Goal: Information Seeking & Learning: Learn about a topic

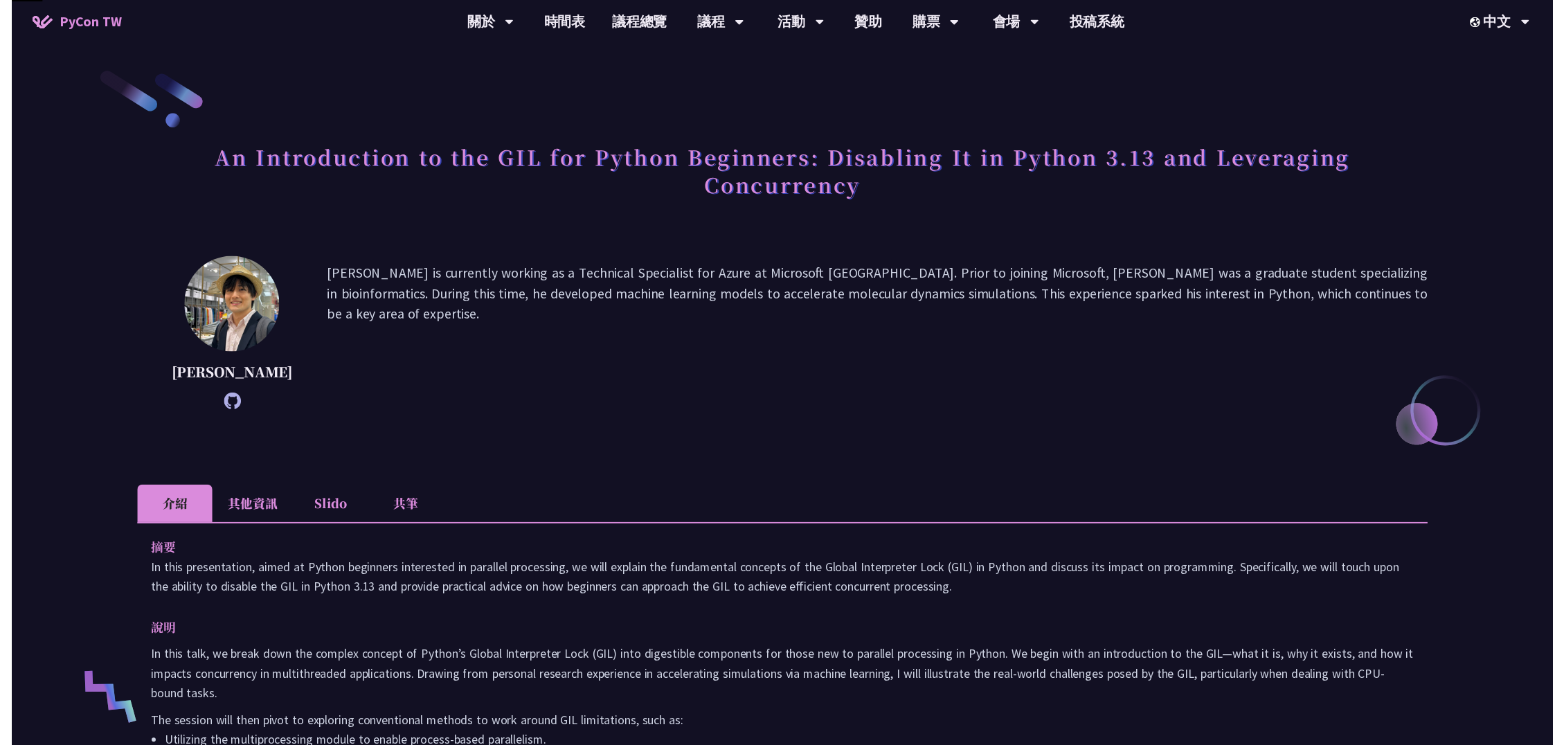
scroll to position [230, 0]
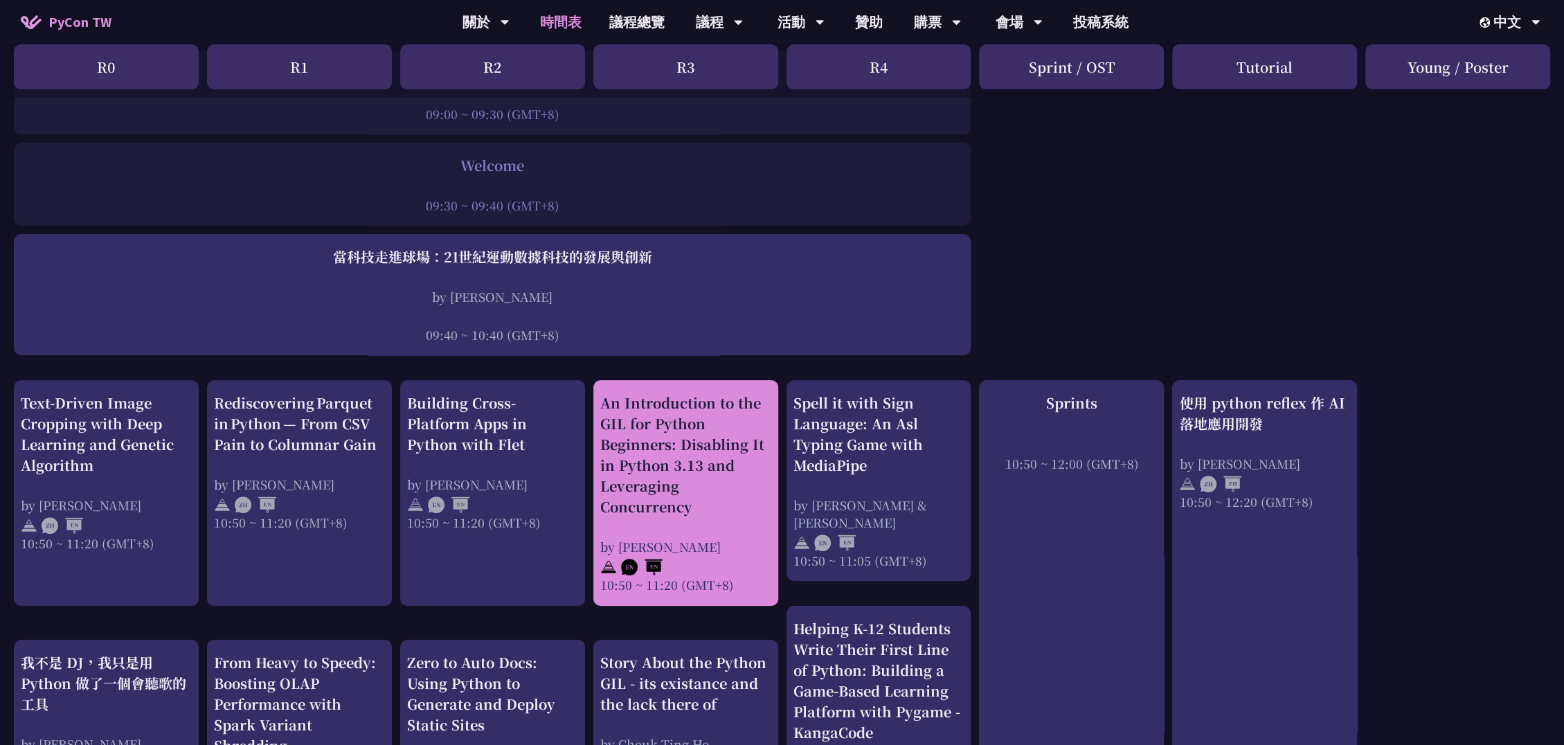
click at [681, 495] on div "An Introduction to the GIL for Python Beginners: Disabling It in Python 3.13 an…" at bounding box center [685, 454] width 171 height 125
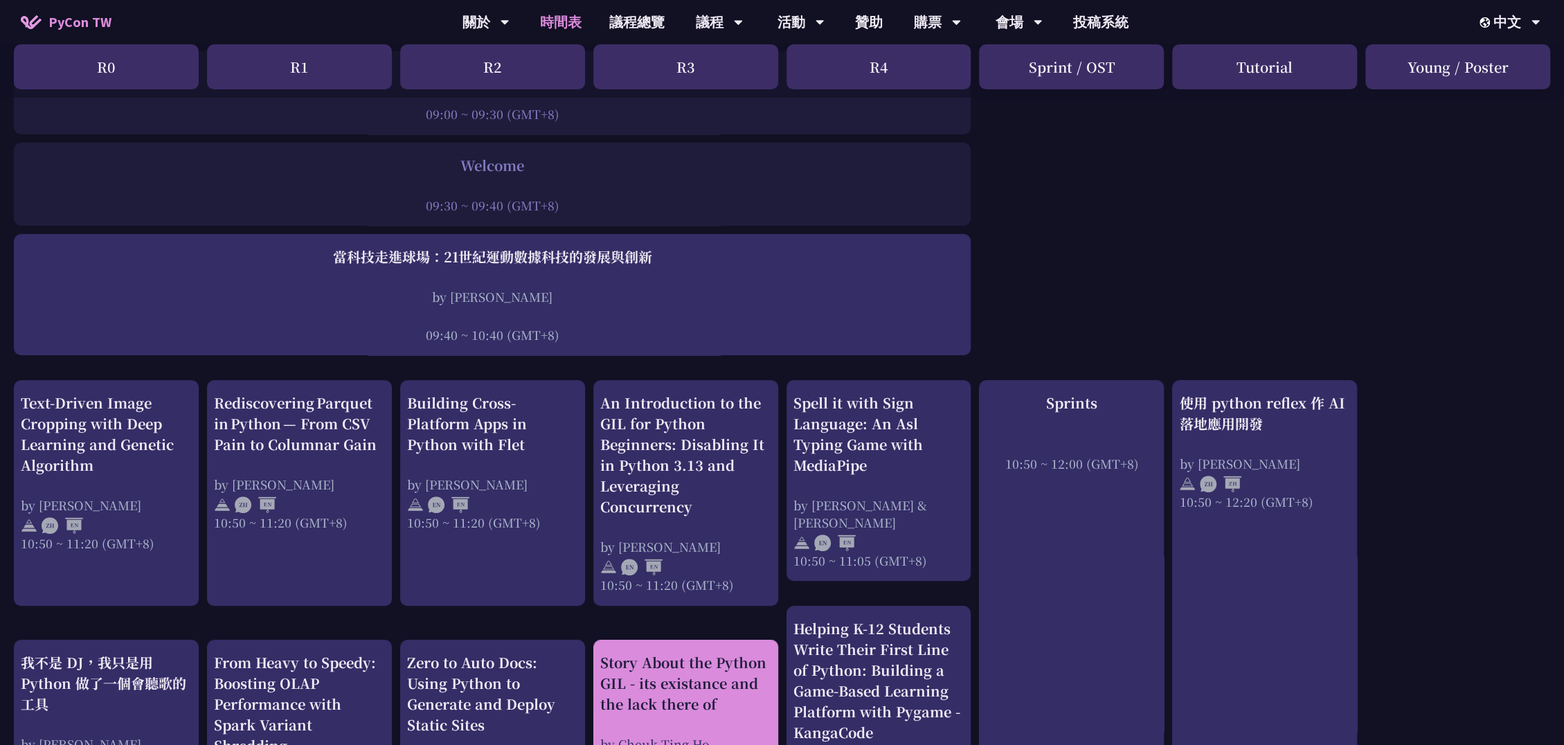
click at [694, 686] on div "Story About the Python GIL - its existance and the lack there of" at bounding box center [685, 683] width 171 height 62
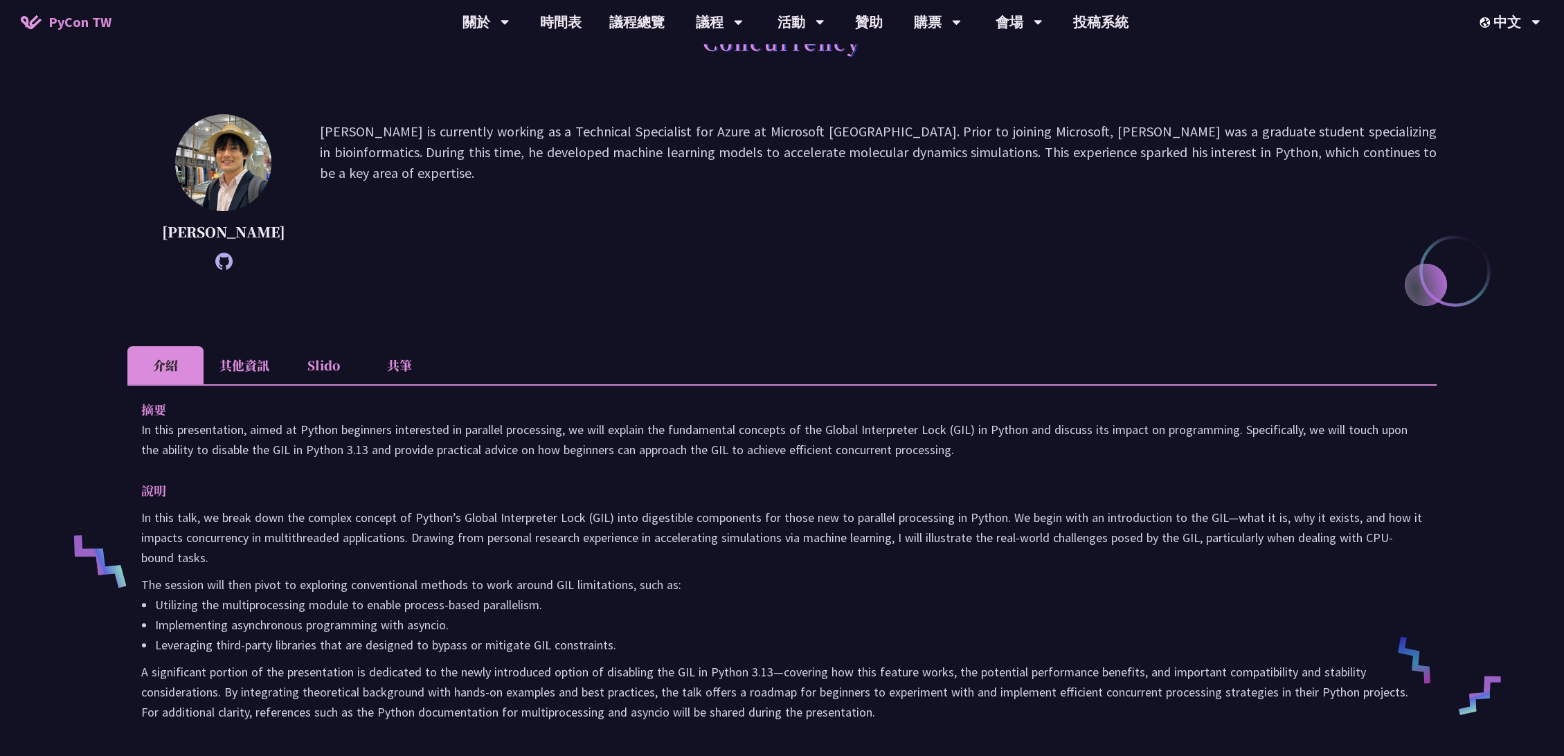
scroll to position [307, 0]
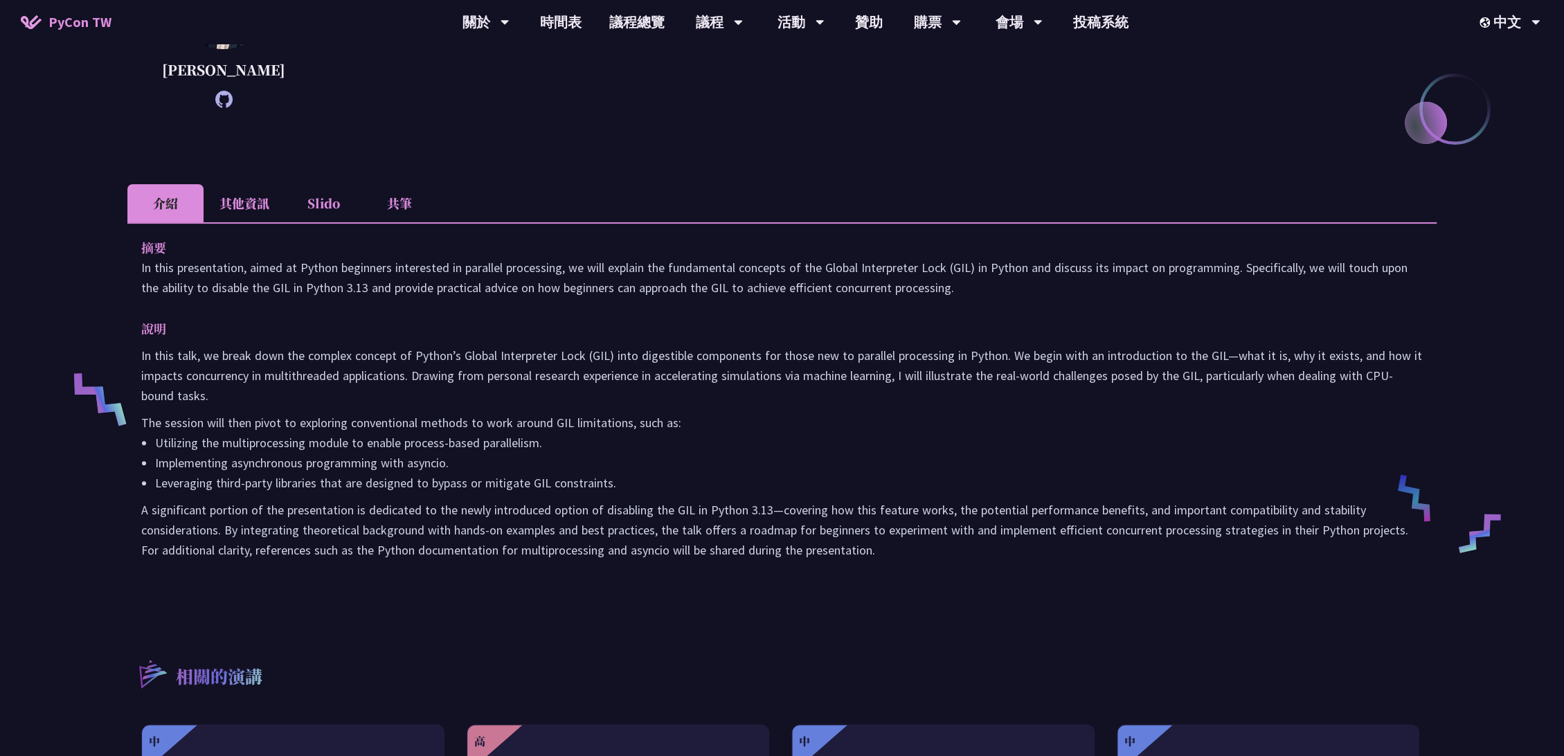
drag, startPoint x: 132, startPoint y: 243, endPoint x: 863, endPoint y: 550, distance: 792.7
click at [863, 550] on div "摘要 In this presentation, aimed at Python beginners interested in parallel proce…" at bounding box center [781, 408] width 1309 height 372
copy div "lo Ip dolo sitametconse, adipi el Seddoe temporinc utlaboreet do magnaali enima…"
click at [768, 507] on p "A significant portion of the presentation is dedicated to the newly introduced …" at bounding box center [781, 530] width 1281 height 60
click at [806, 482] on li "Leveraging third-party libraries that are designed to bypass or mitigate GIL co…" at bounding box center [788, 483] width 1267 height 20
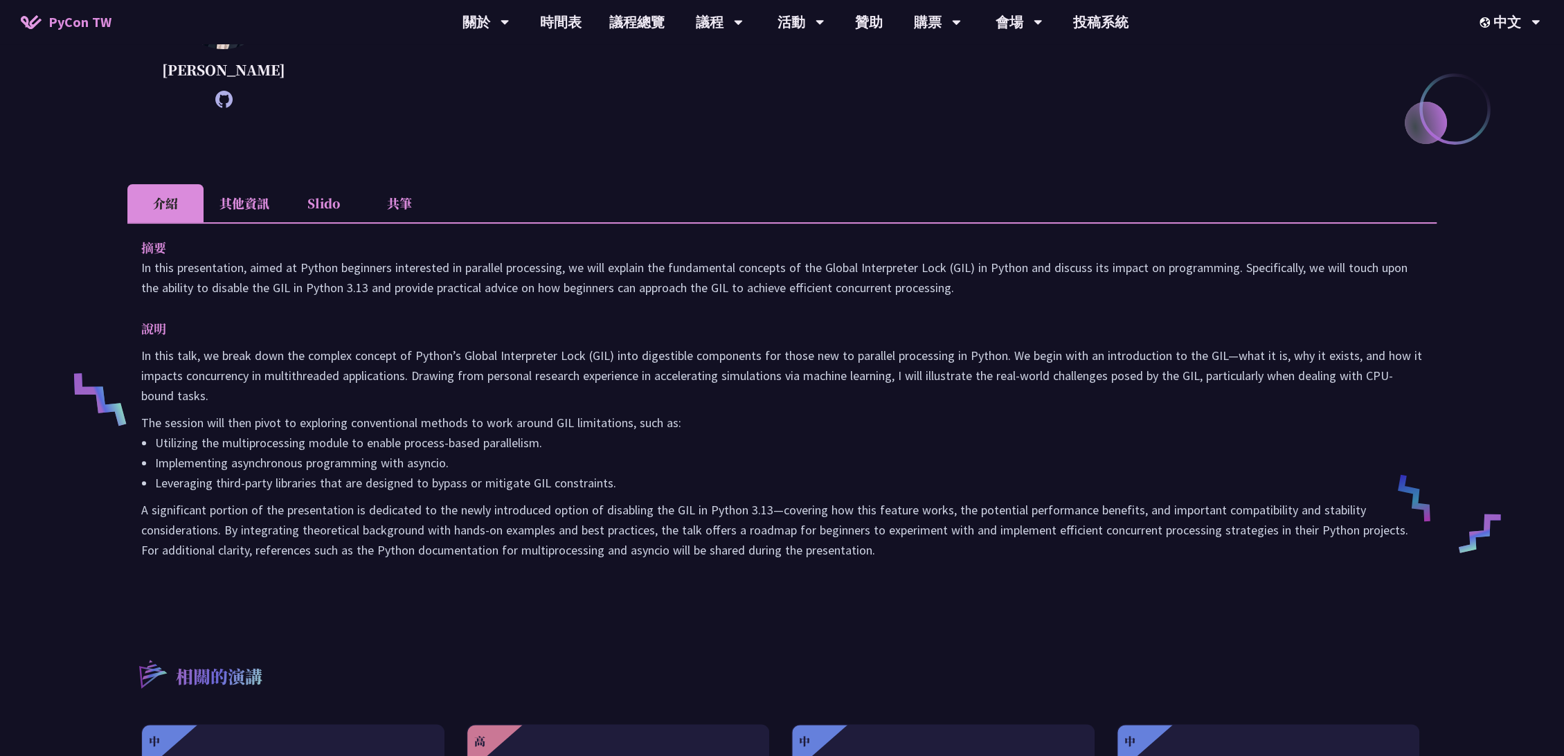
drag, startPoint x: 875, startPoint y: 537, endPoint x: 129, endPoint y: 248, distance: 800.3
click at [129, 248] on div "摘要 In this presentation, aimed at Python beginners interested in parallel proce…" at bounding box center [781, 408] width 1309 height 372
copy div "lo Ip dolo sitametconse, adipi el Seddoe temporinc utlaboreet do magnaali enima…"
drag, startPoint x: 870, startPoint y: 553, endPoint x: 60, endPoint y: 278, distance: 855.2
click at [60, 278] on div "An Introduction to the GIL for Python Beginners: Disabling It in Python 3.13 an…" at bounding box center [782, 389] width 1564 height 1393
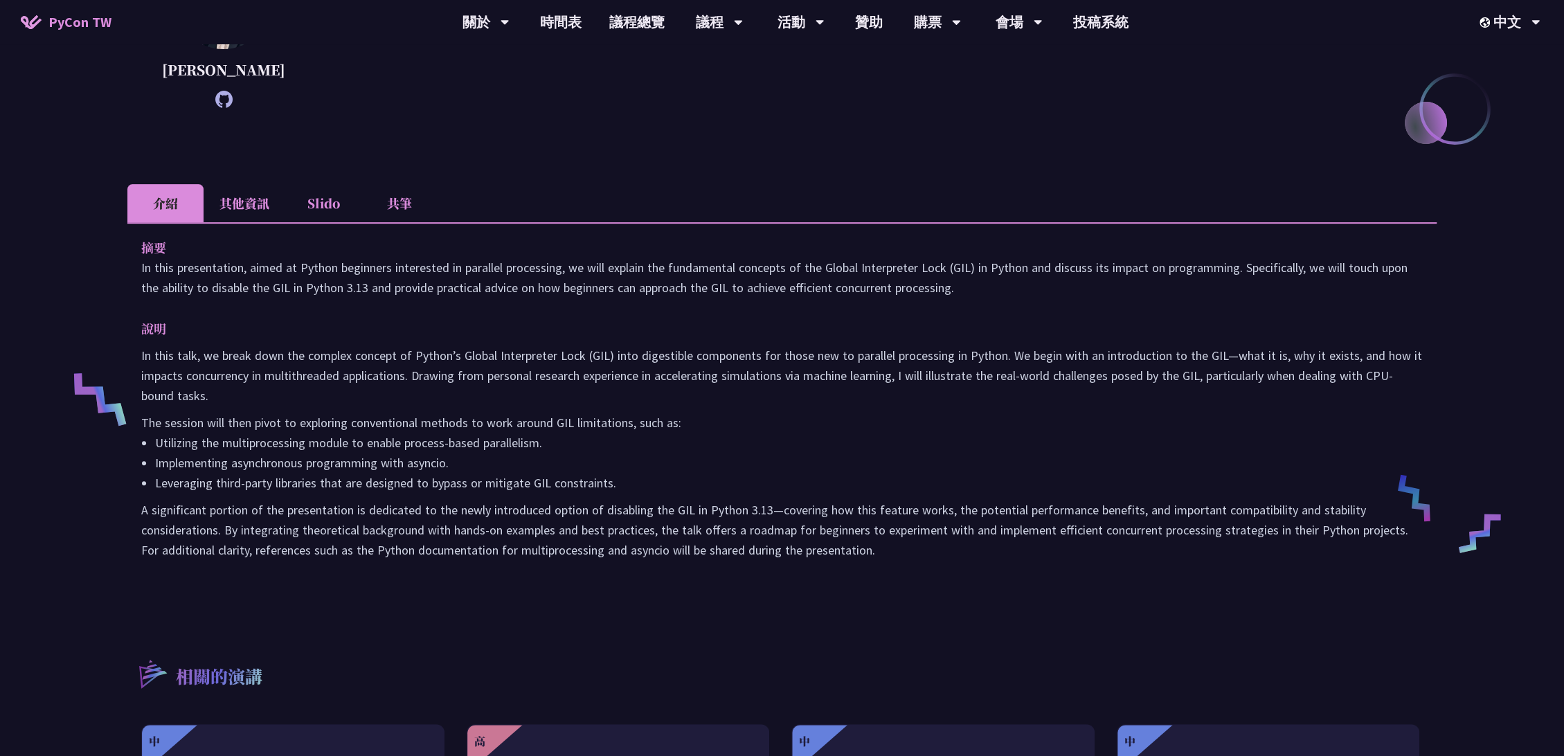
copy div "lo Ip dolo sitametconse, adipi el Seddoe temporinc utlaboreet do magnaali enima…"
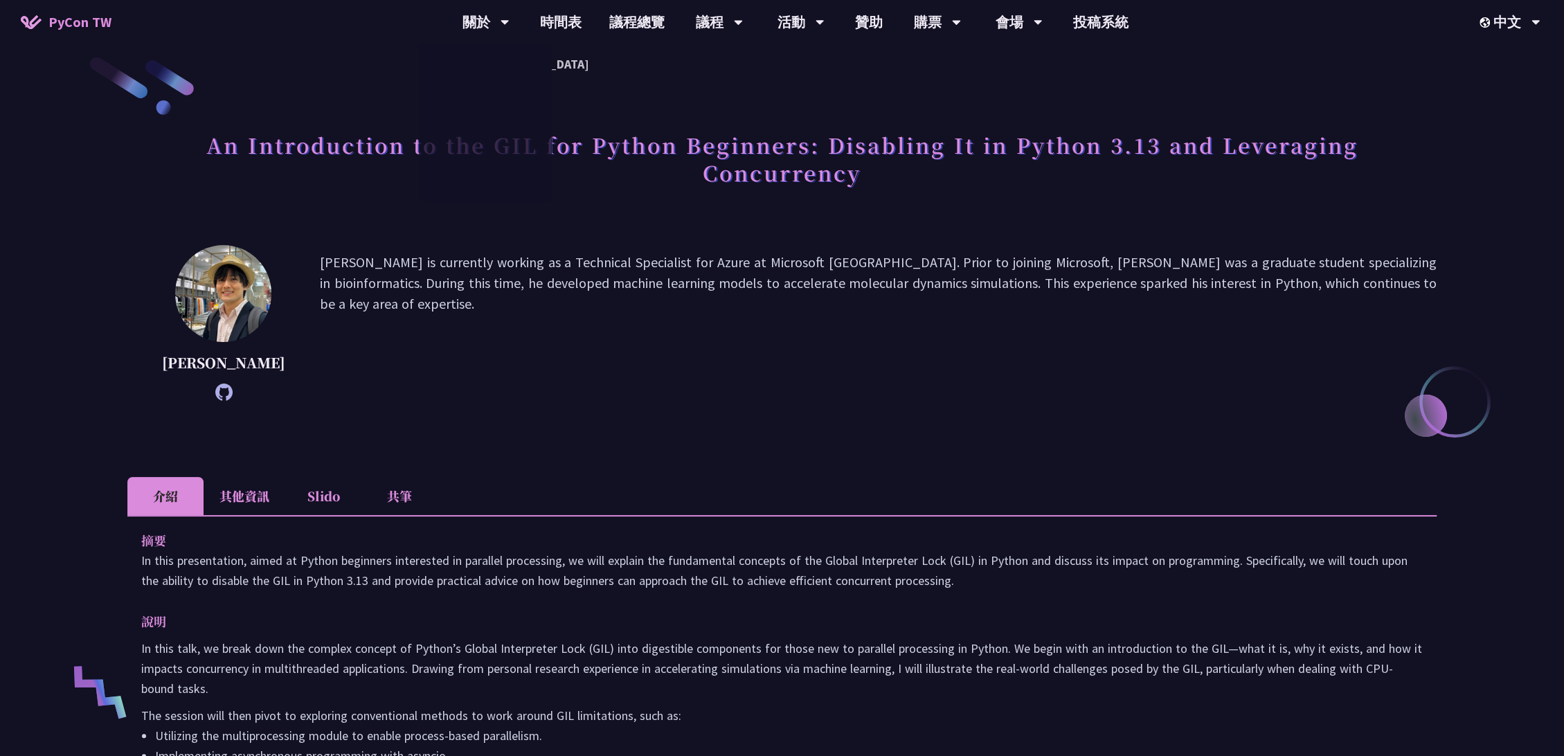
scroll to position [0, 0]
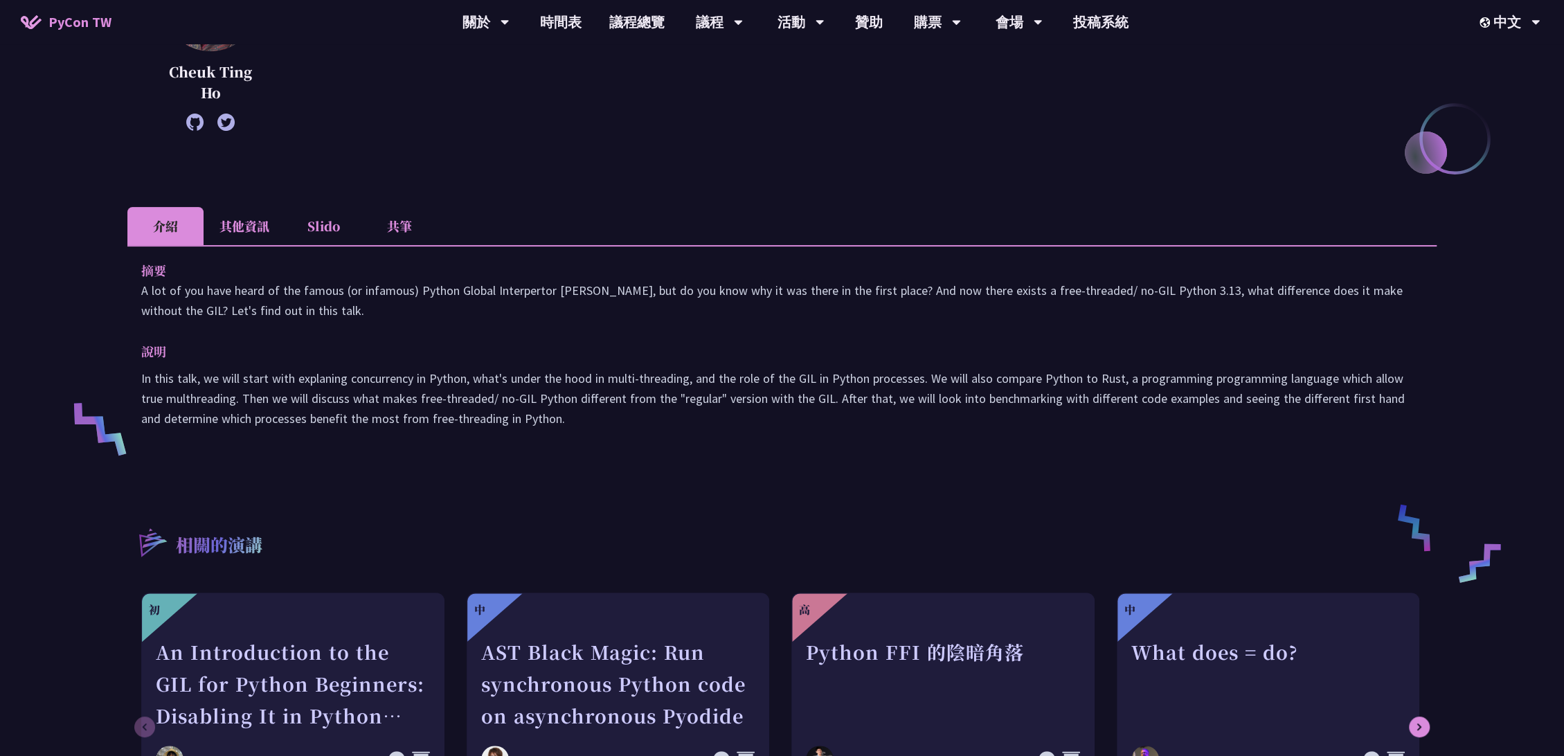
scroll to position [154, 0]
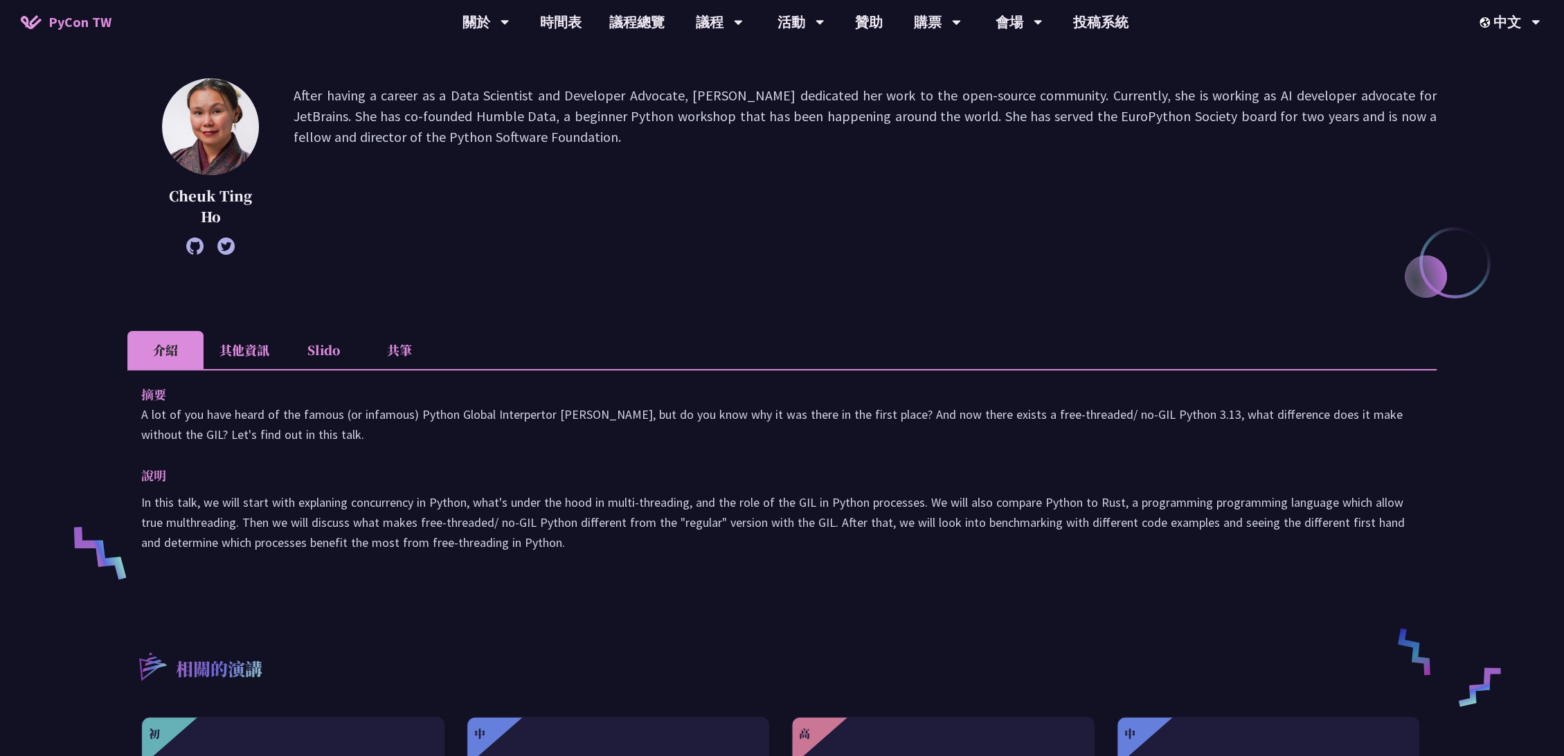
drag, startPoint x: 551, startPoint y: 546, endPoint x: 90, endPoint y: 431, distance: 475.3
click at [90, 431] on div "Story About the Python GIL - its existance and the lack there of Cheuk Ting Ho …" at bounding box center [782, 462] width 1564 height 1232
copy div "摘要 A lot of you have heard of the famous (or infamous) Python Global Interperto…"
